Goal: Information Seeking & Learning: Find specific fact

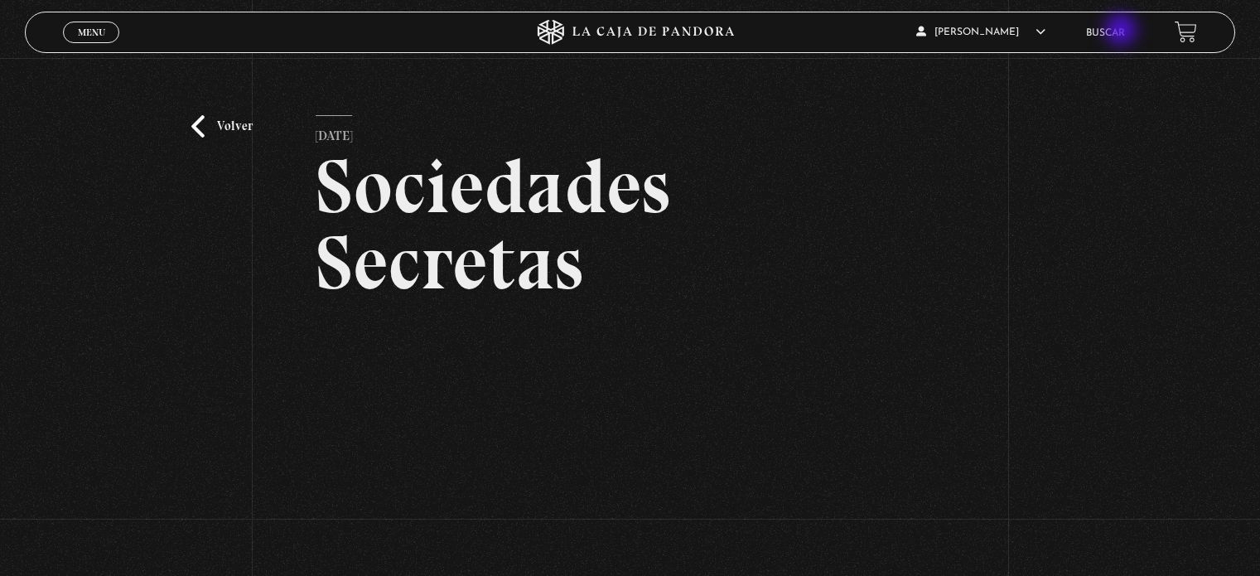
scroll to position [155, 0]
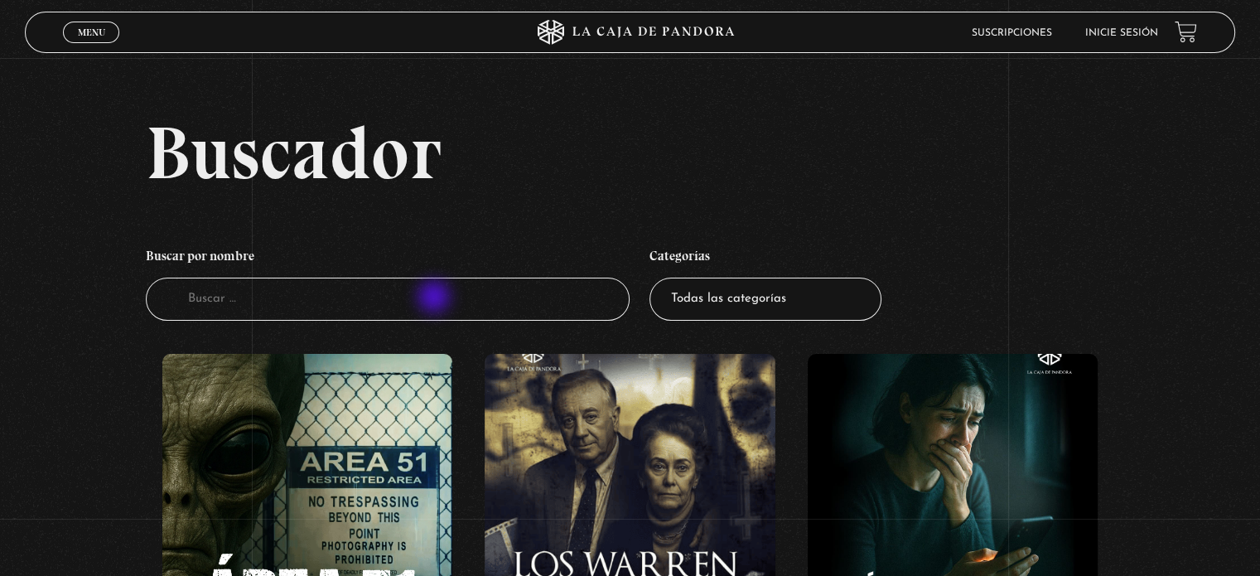
click at [351, 303] on input "Buscador" at bounding box center [388, 300] width 484 height 44
type input "diana"
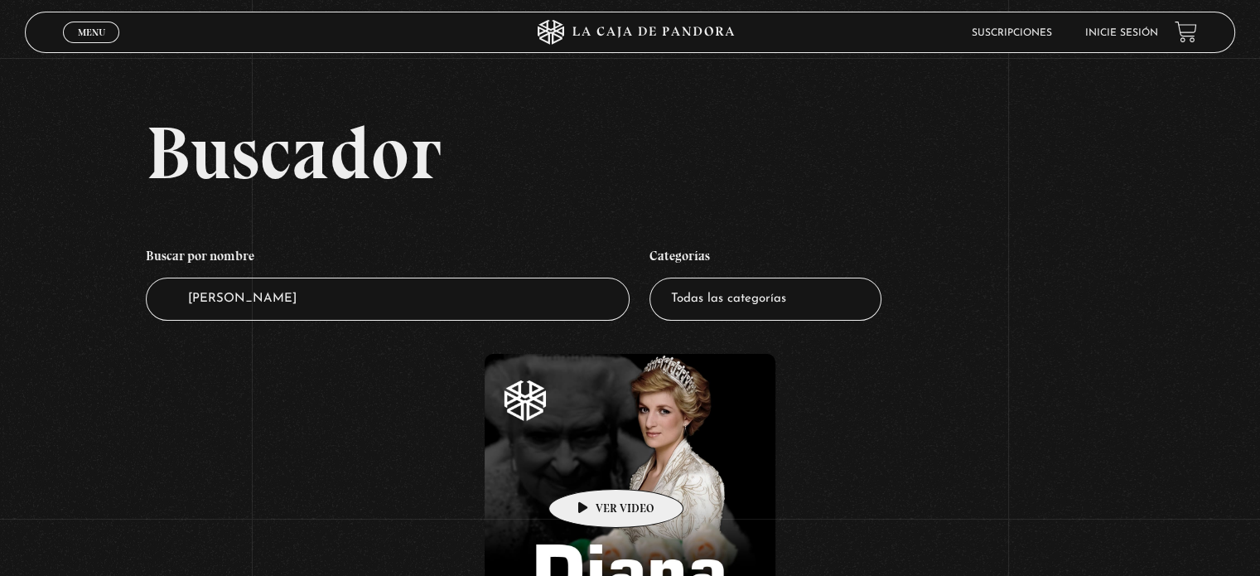
click at [590, 464] on figure at bounding box center [630, 503] width 290 height 298
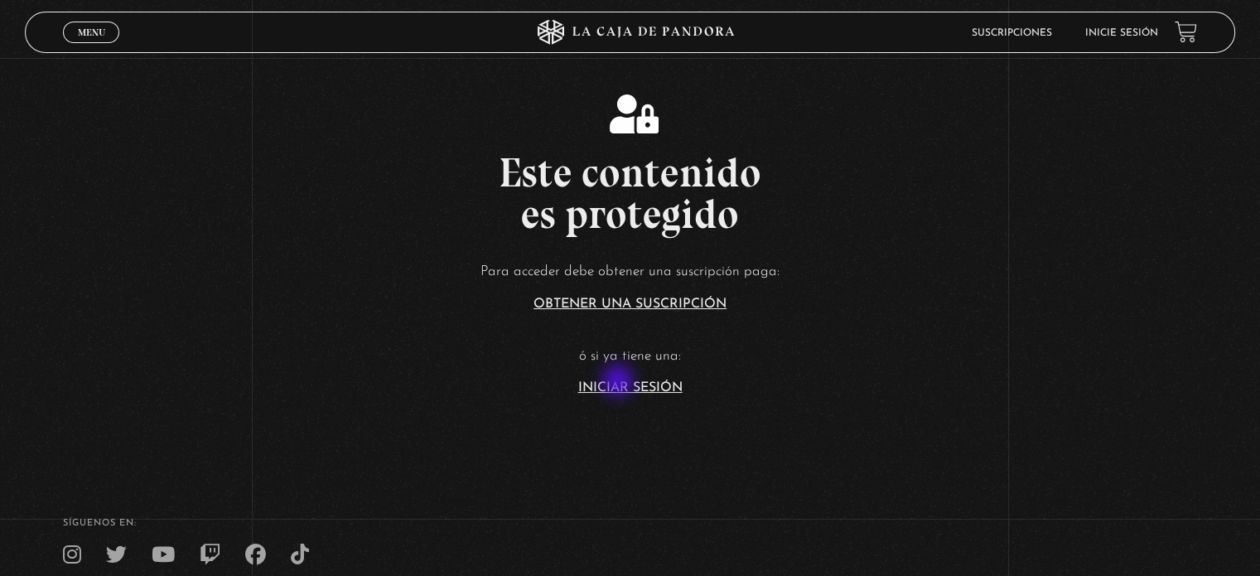
click at [620, 382] on link "Iniciar Sesión" at bounding box center [630, 387] width 104 height 13
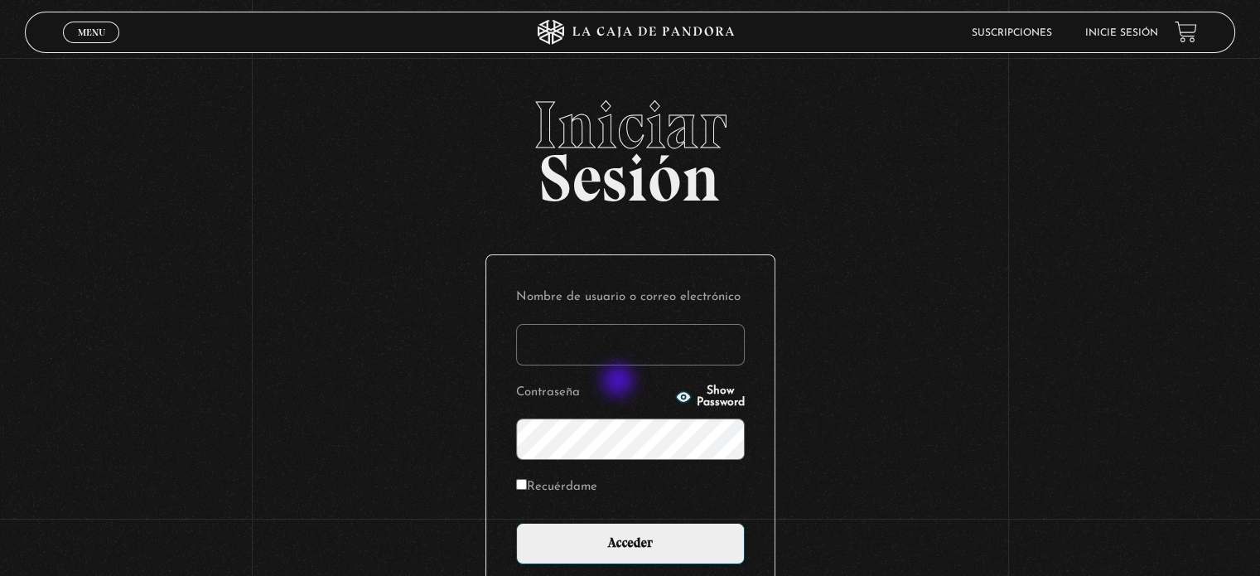
type input "Zuly"
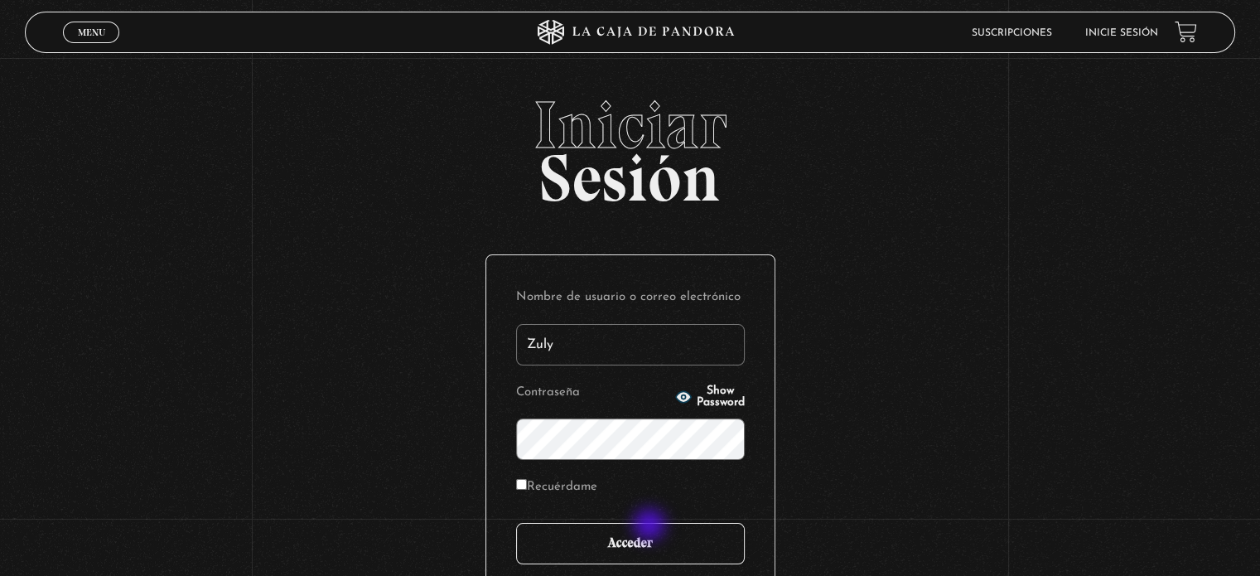
click at [647, 537] on input "Acceder" at bounding box center [630, 543] width 229 height 41
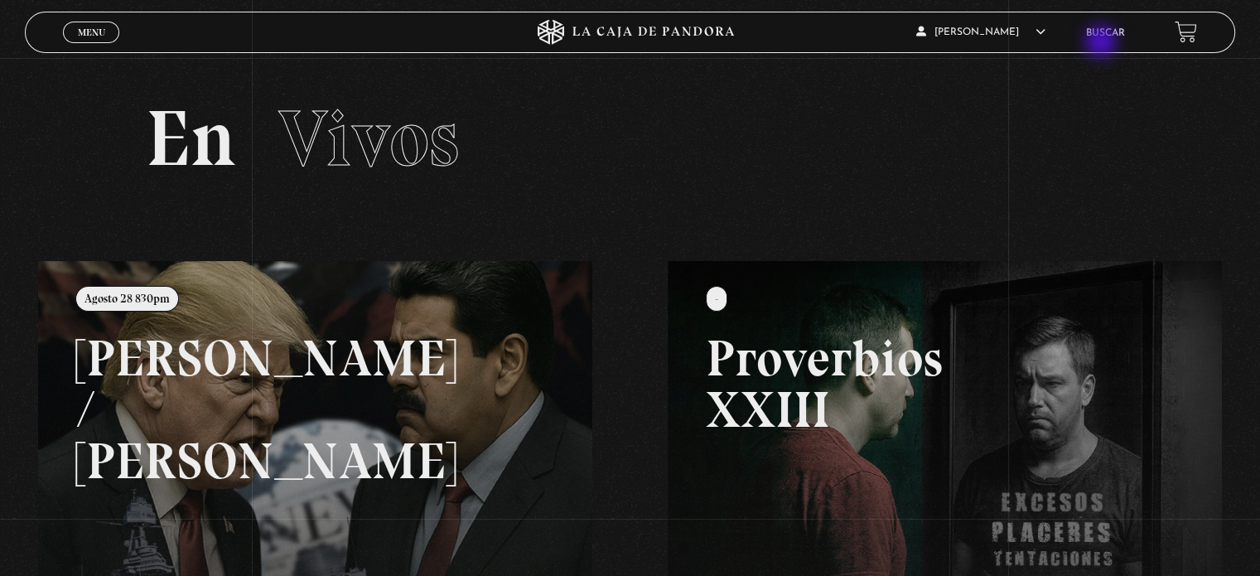
click at [1106, 37] on link "Buscar" at bounding box center [1105, 33] width 39 height 10
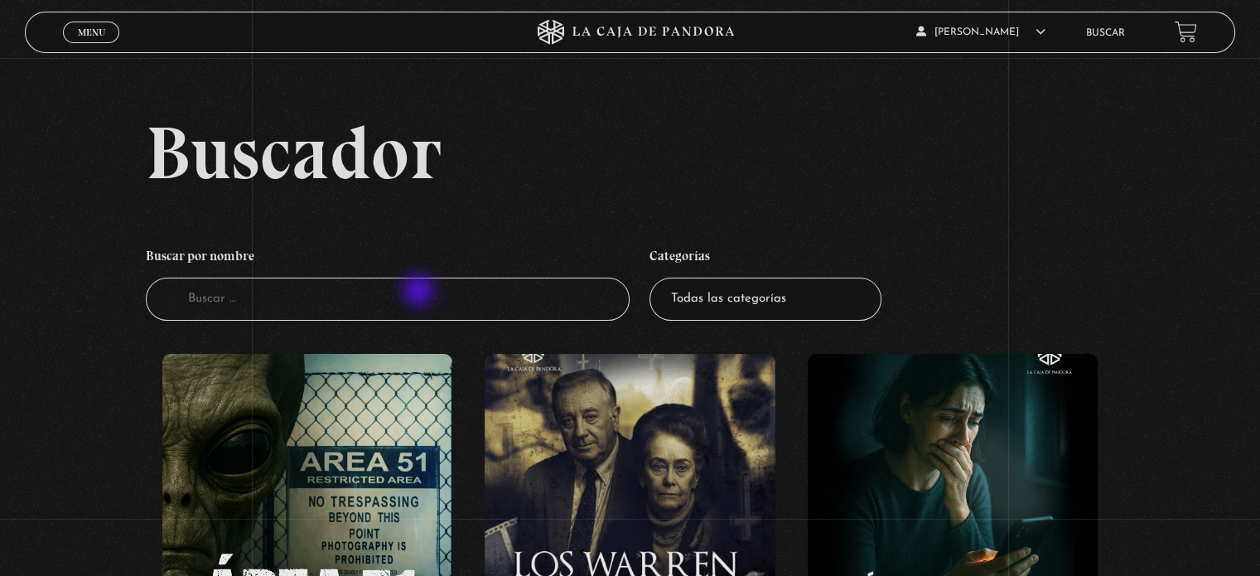
click at [420, 292] on input "Buscador" at bounding box center [388, 300] width 484 height 44
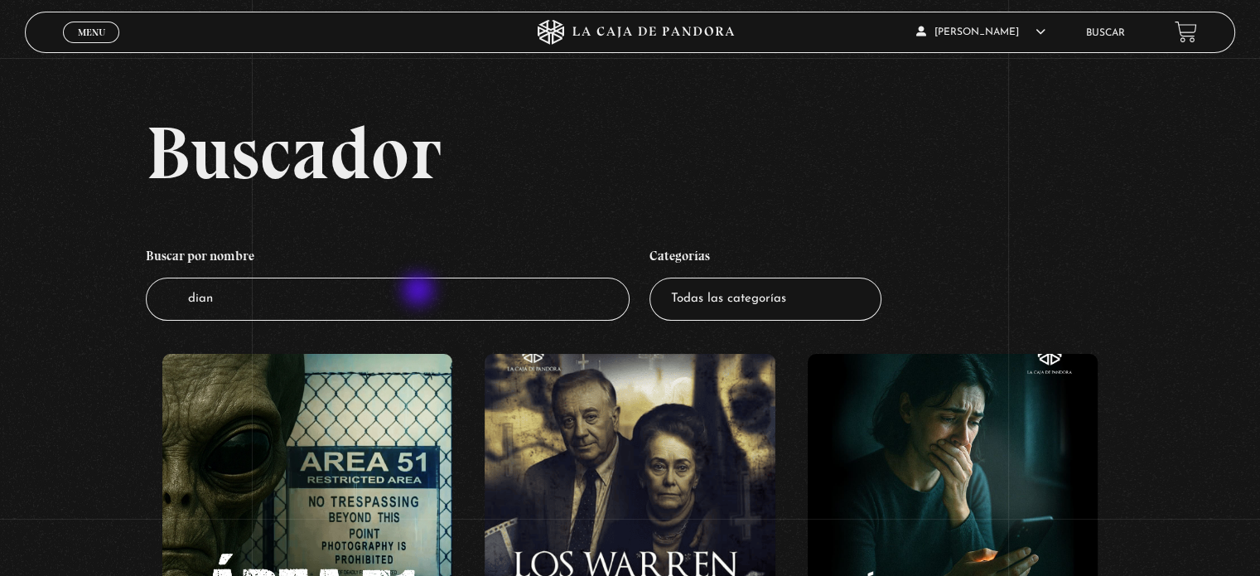
type input "[PERSON_NAME]"
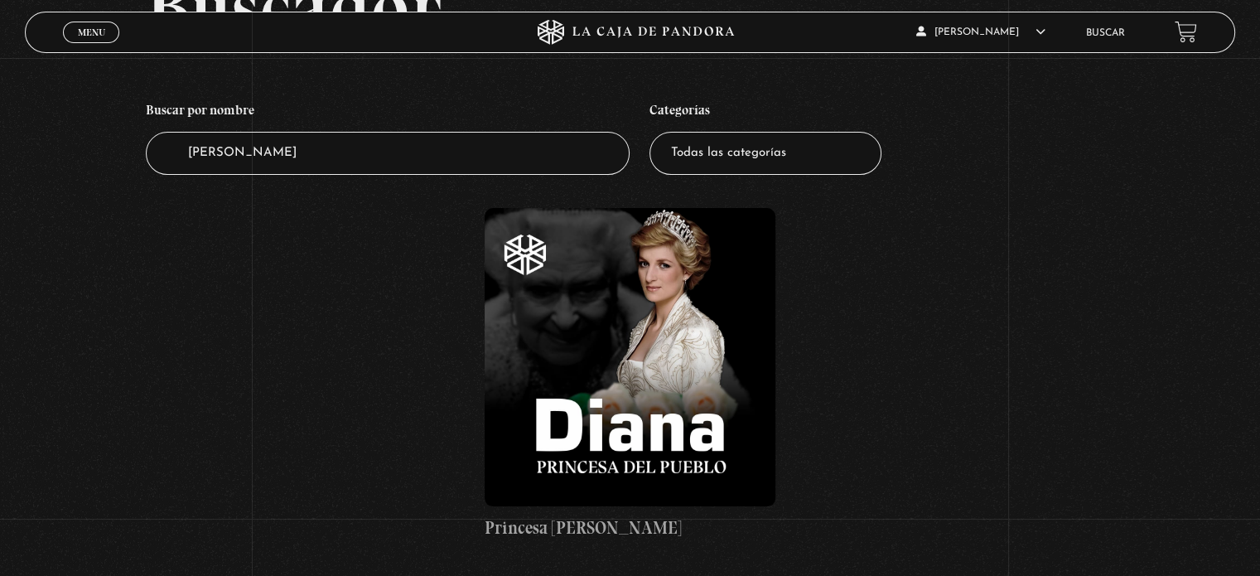
scroll to position [147, 0]
click at [639, 287] on figure at bounding box center [630, 356] width 290 height 298
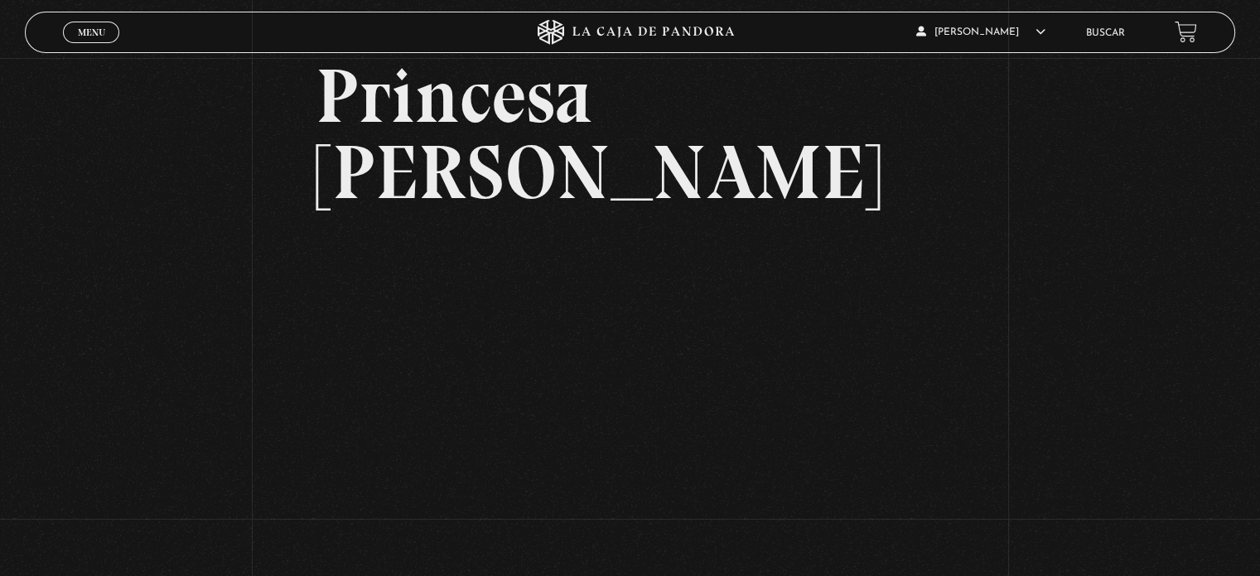
scroll to position [91, 0]
click at [1085, 378] on div "Volver 25 agosto, 2021 Princesa [PERSON_NAME] WhatsApp Twitter Messenger Email" at bounding box center [630, 316] width 1260 height 698
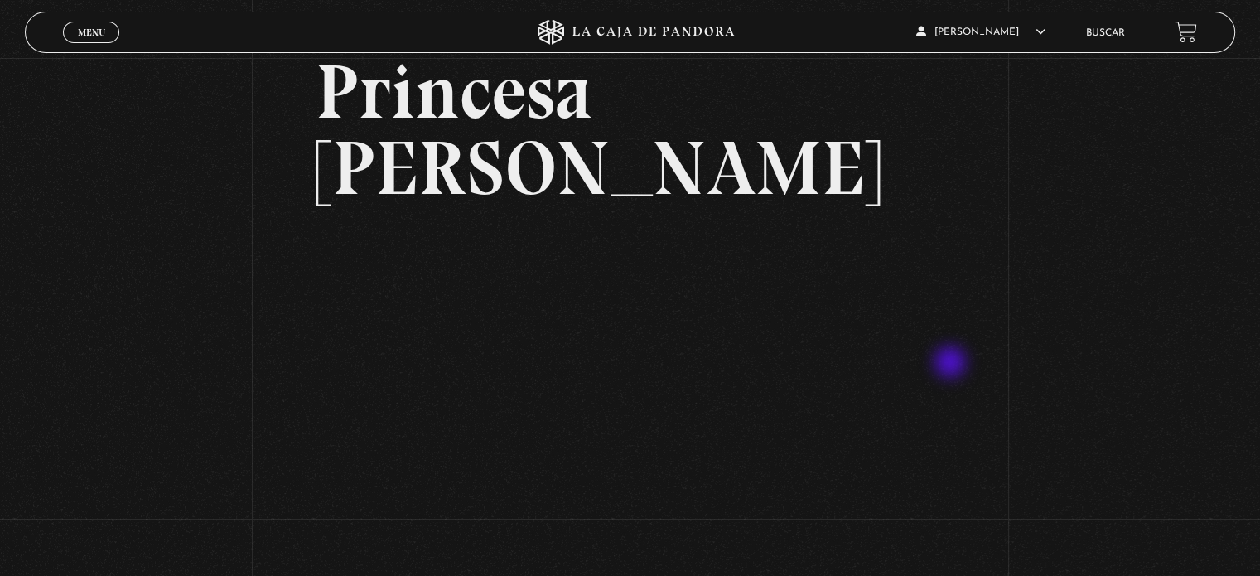
click at [1113, 28] on link "Buscar" at bounding box center [1105, 33] width 39 height 10
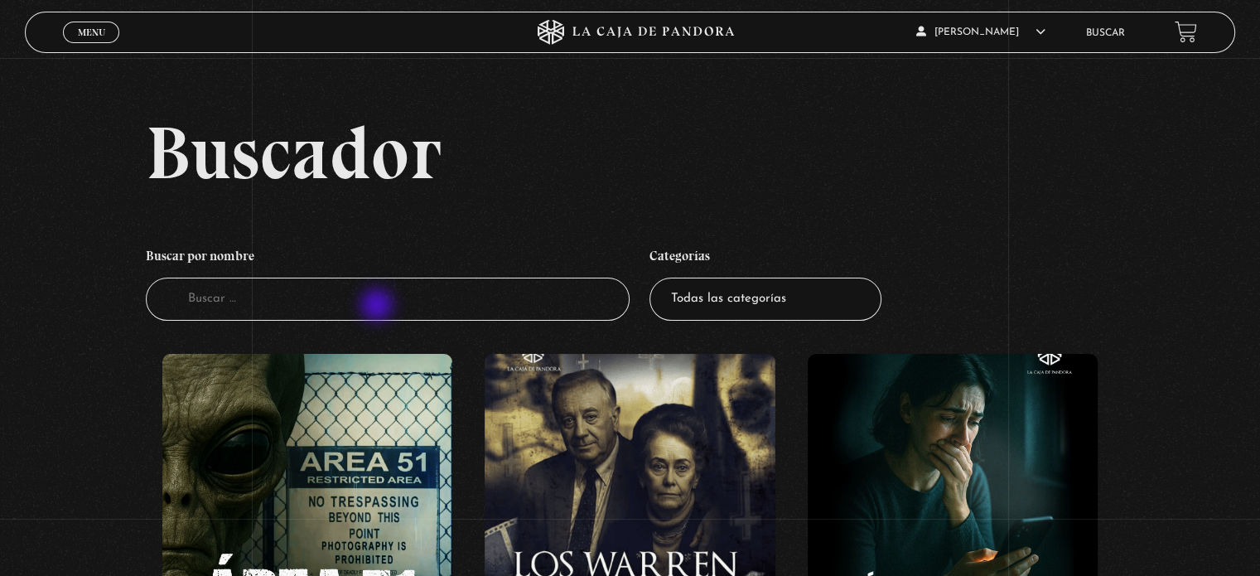
click at [379, 307] on input "Buscador" at bounding box center [388, 300] width 484 height 44
type input "[PERSON_NAME]"
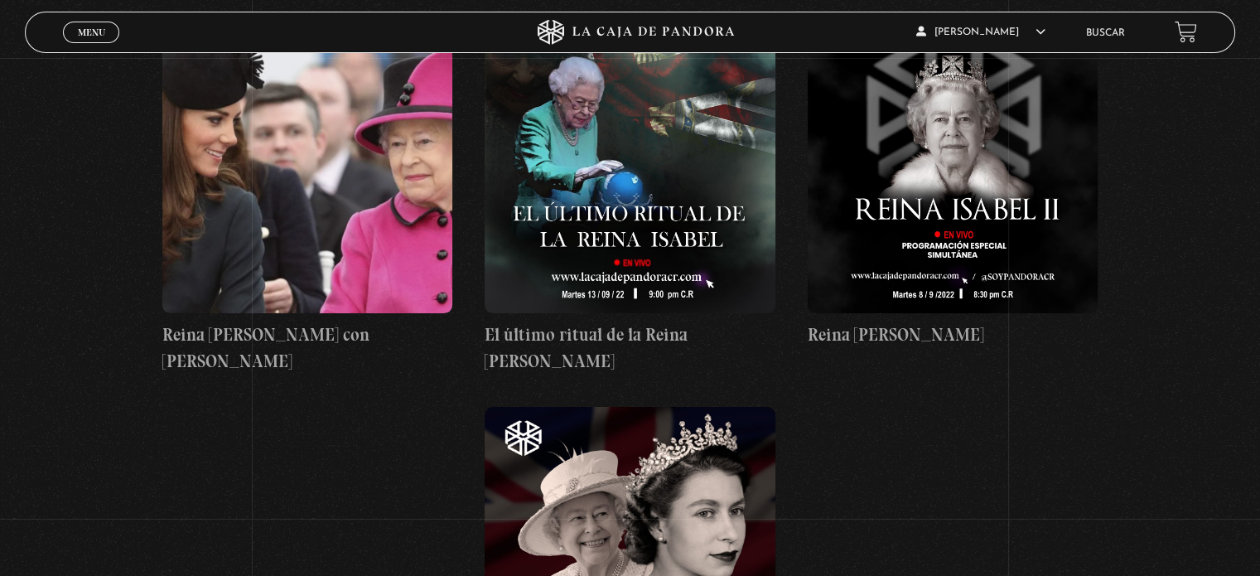
scroll to position [344, 0]
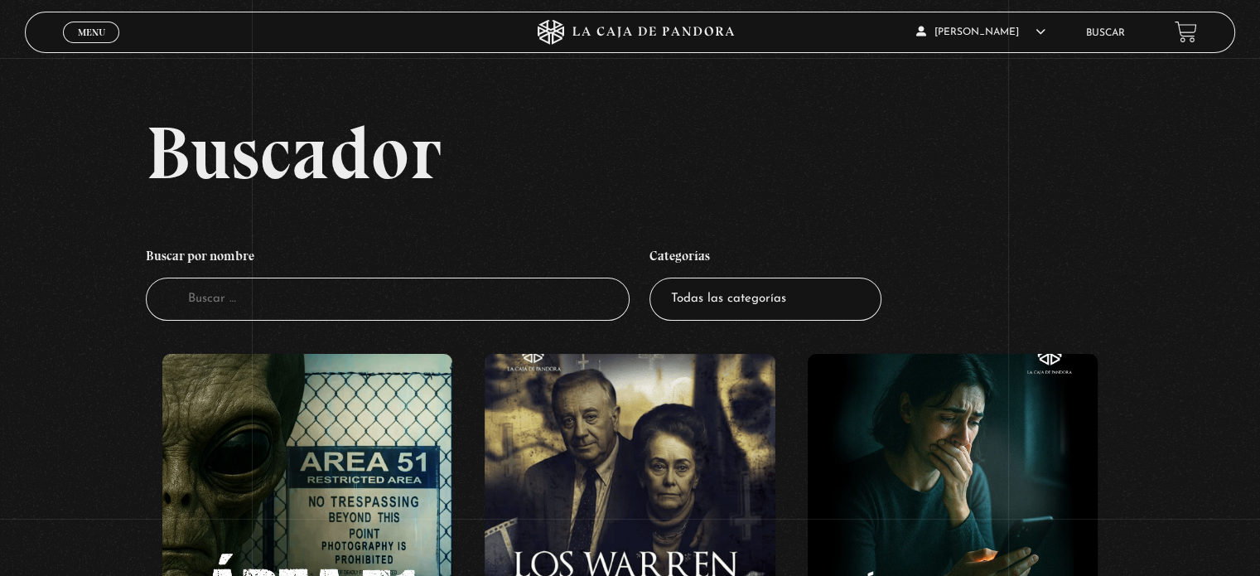
click at [409, 291] on input "Buscador" at bounding box center [388, 300] width 484 height 44
type input "i"
type input "[PERSON_NAME]"
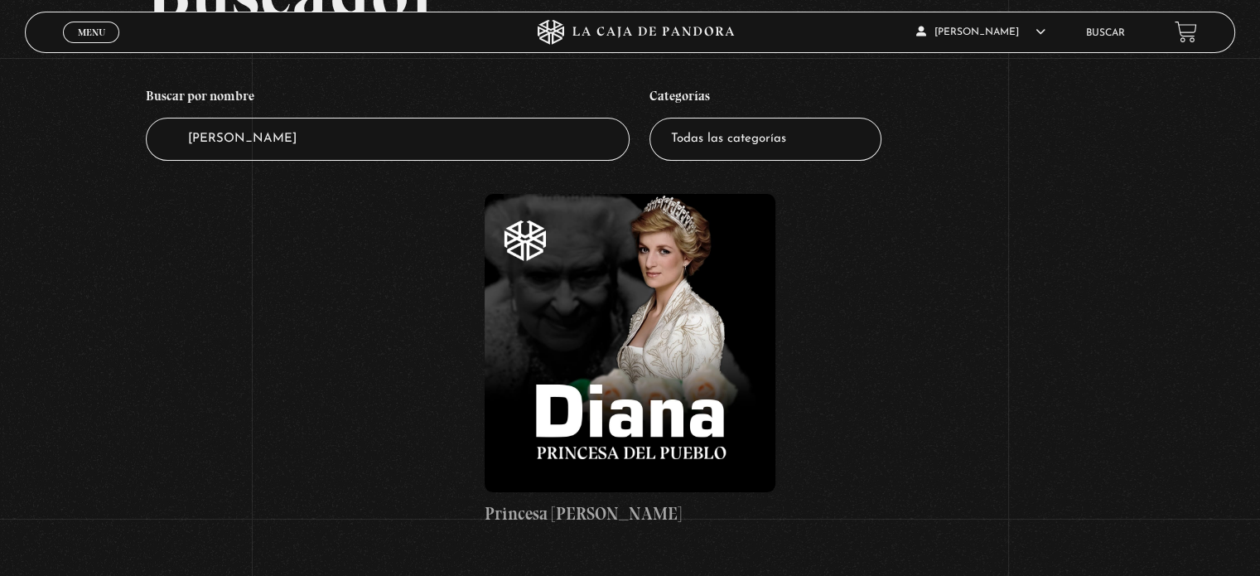
scroll to position [158, 0]
click at [645, 329] on figure at bounding box center [630, 345] width 290 height 298
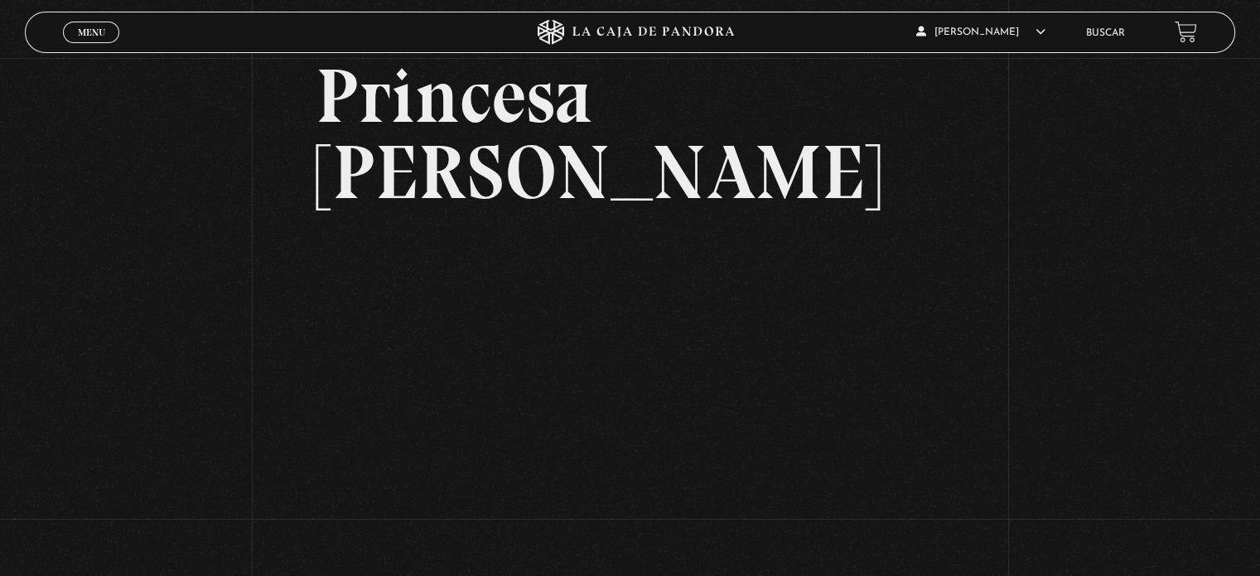
scroll to position [91, 0]
